Goal: Task Accomplishment & Management: Use online tool/utility

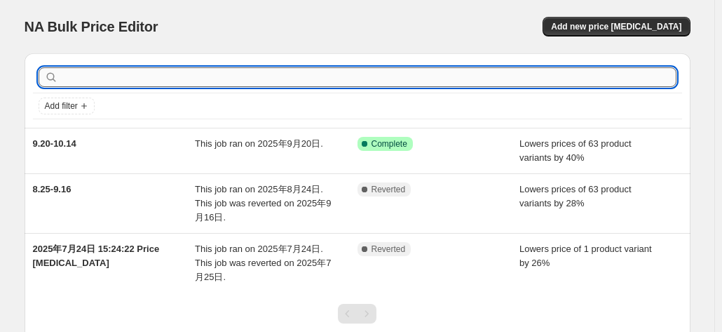
click at [227, 80] on input "text" at bounding box center [368, 77] width 615 height 20
paste input "CC1830S"
type input "CC1830S"
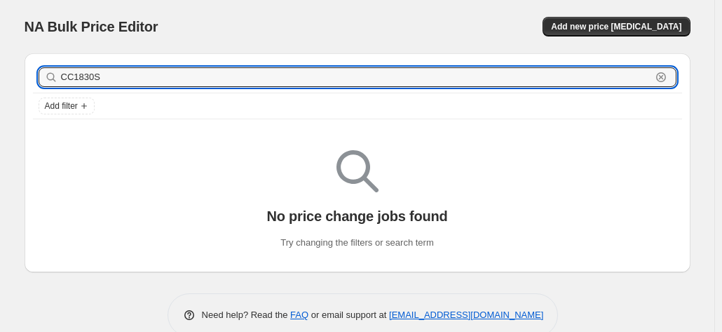
drag, startPoint x: 191, startPoint y: 79, endPoint x: -139, endPoint y: 91, distance: 329.6
click at [0, 91] on html "Home Settings Plans Skip to content NA Bulk Price Editor. This page is ready NA…" at bounding box center [361, 166] width 722 height 332
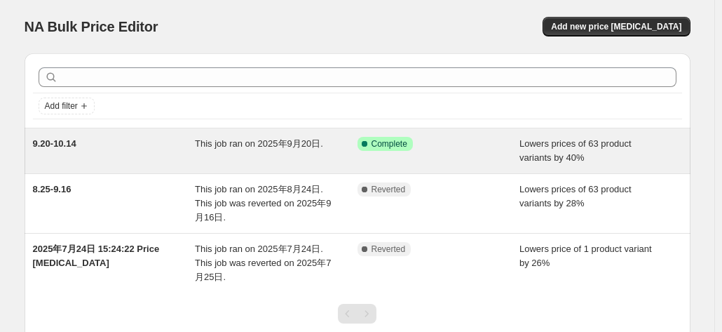
click at [214, 150] on div "This job ran on 2025年9月20日." at bounding box center [276, 151] width 163 height 28
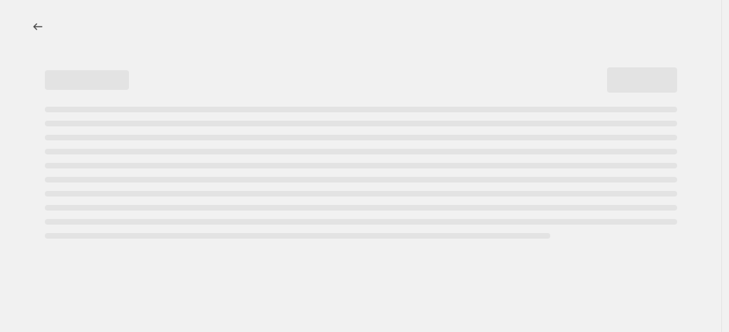
select select "percentage"
select select "no_change"
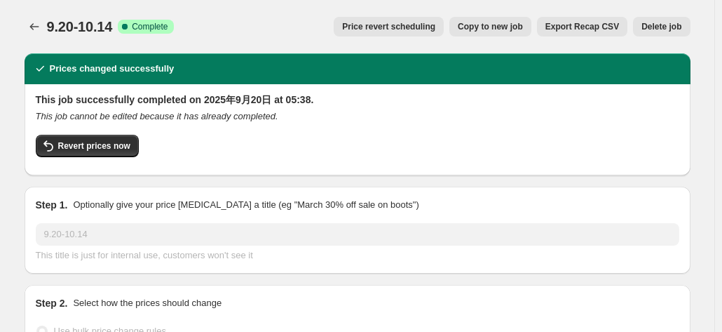
click at [394, 30] on span "Price revert scheduling" at bounding box center [388, 26] width 93 height 11
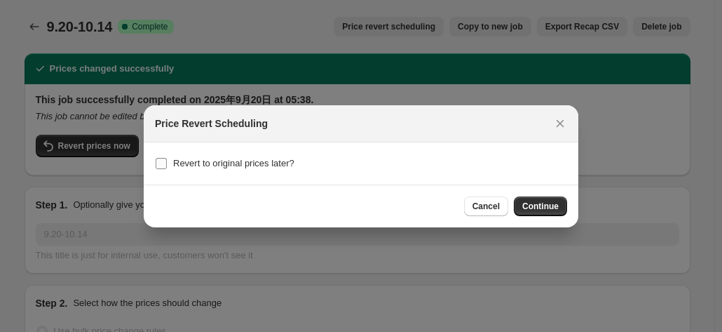
click at [167, 160] on span ":r1m:" at bounding box center [161, 163] width 13 height 13
click at [167, 160] on input "Revert to original prices later?" at bounding box center [161, 163] width 11 height 11
checkbox input "true"
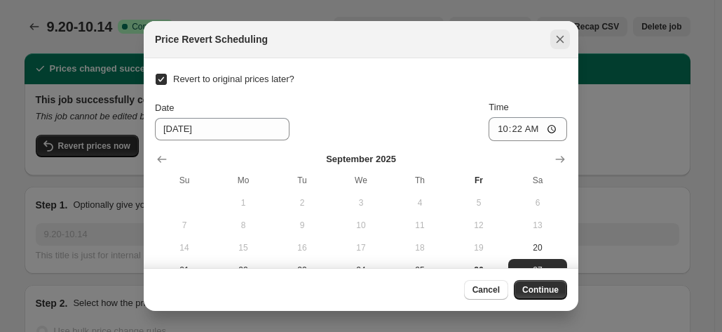
click at [557, 39] on icon "Close" at bounding box center [560, 39] width 14 height 14
checkbox input "false"
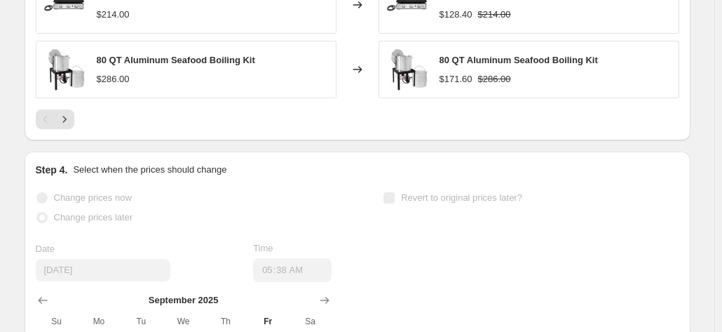
scroll to position [1402, 0]
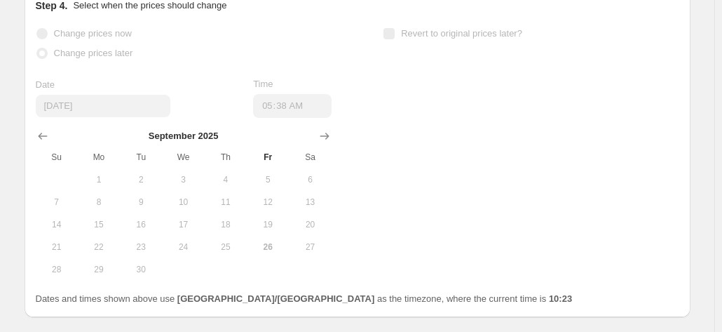
click at [273, 151] on span "Fr" at bounding box center [267, 156] width 31 height 11
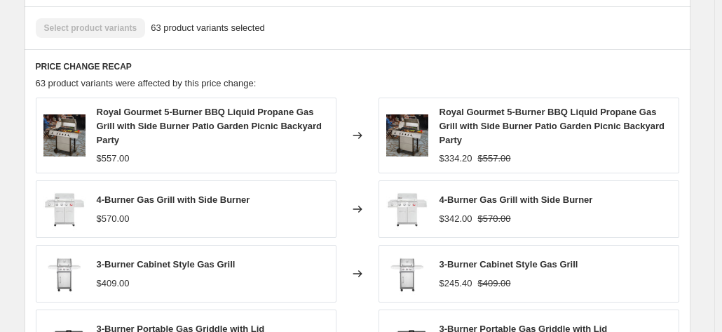
scroll to position [841, 0]
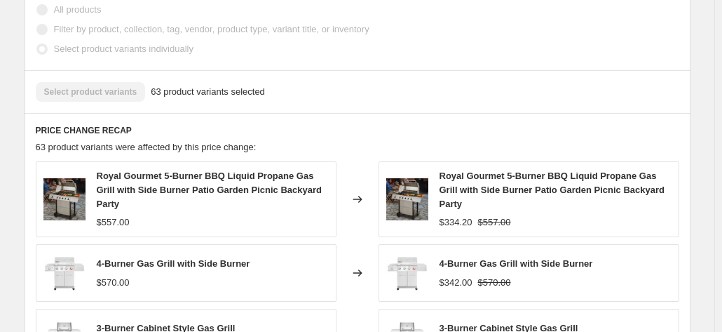
click at [153, 92] on span "63 product variants selected" at bounding box center [208, 92] width 114 height 14
click at [124, 93] on div "Select product variants 63 product variants selected" at bounding box center [357, 92] width 643 height 20
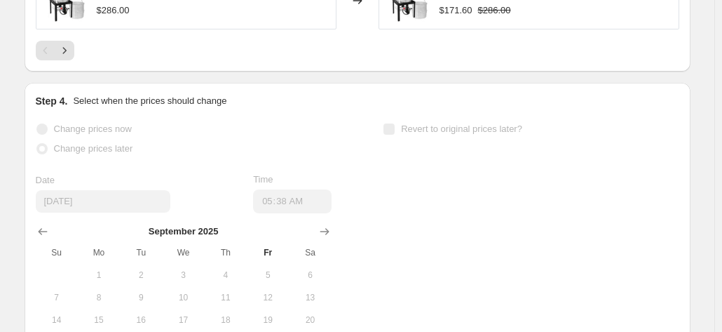
scroll to position [1262, 0]
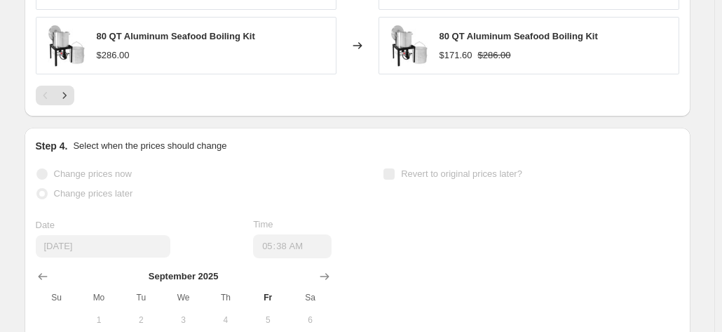
click at [142, 166] on div "Change prices now" at bounding box center [184, 174] width 296 height 20
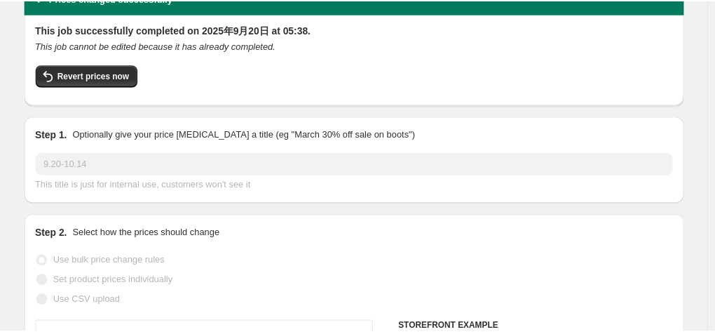
scroll to position [0, 0]
